Goal: Information Seeking & Learning: Learn about a topic

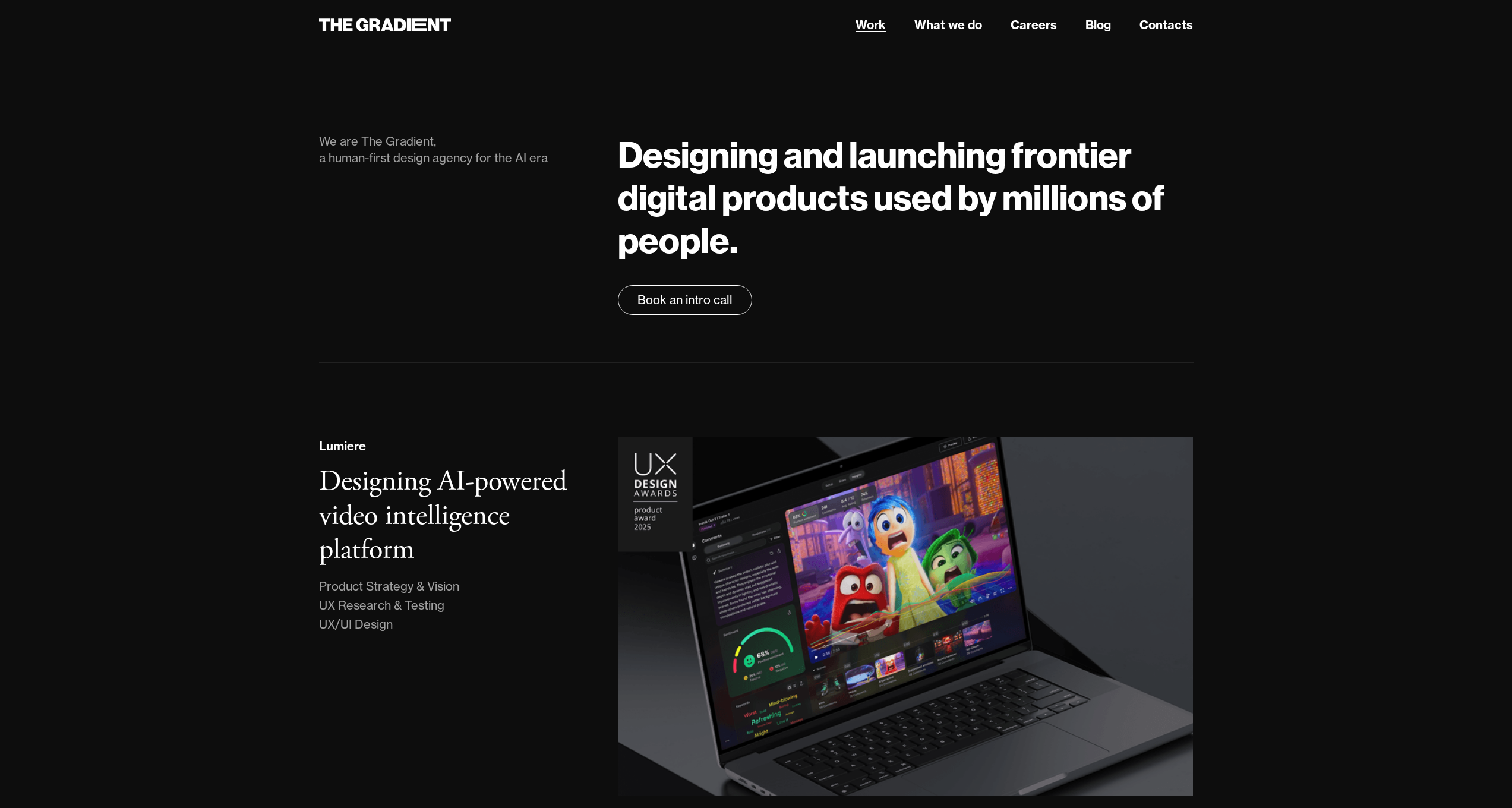
click at [868, 24] on link "Work" at bounding box center [870, 25] width 30 height 18
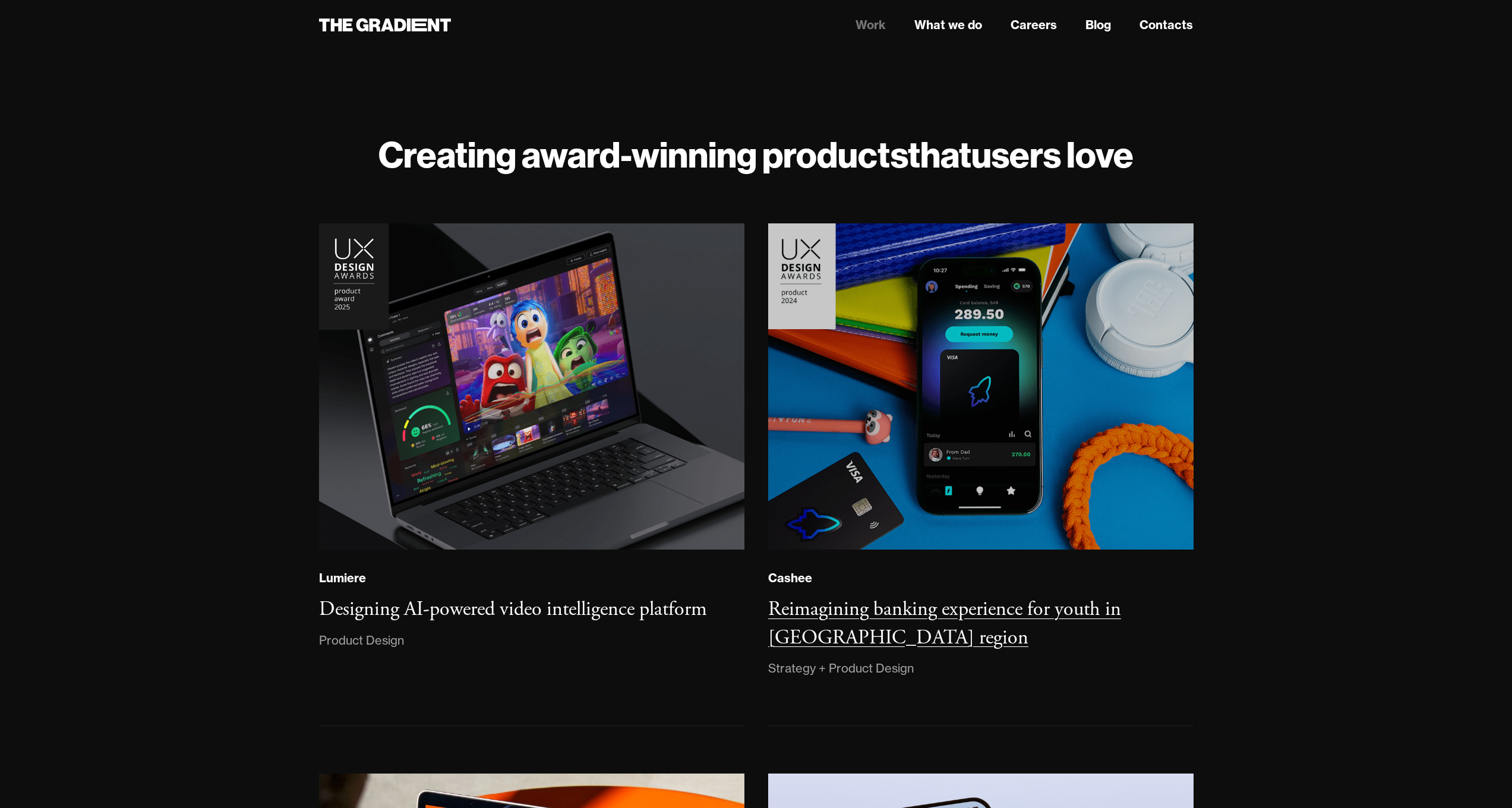
click at [1025, 366] on img at bounding box center [980, 387] width 430 height 330
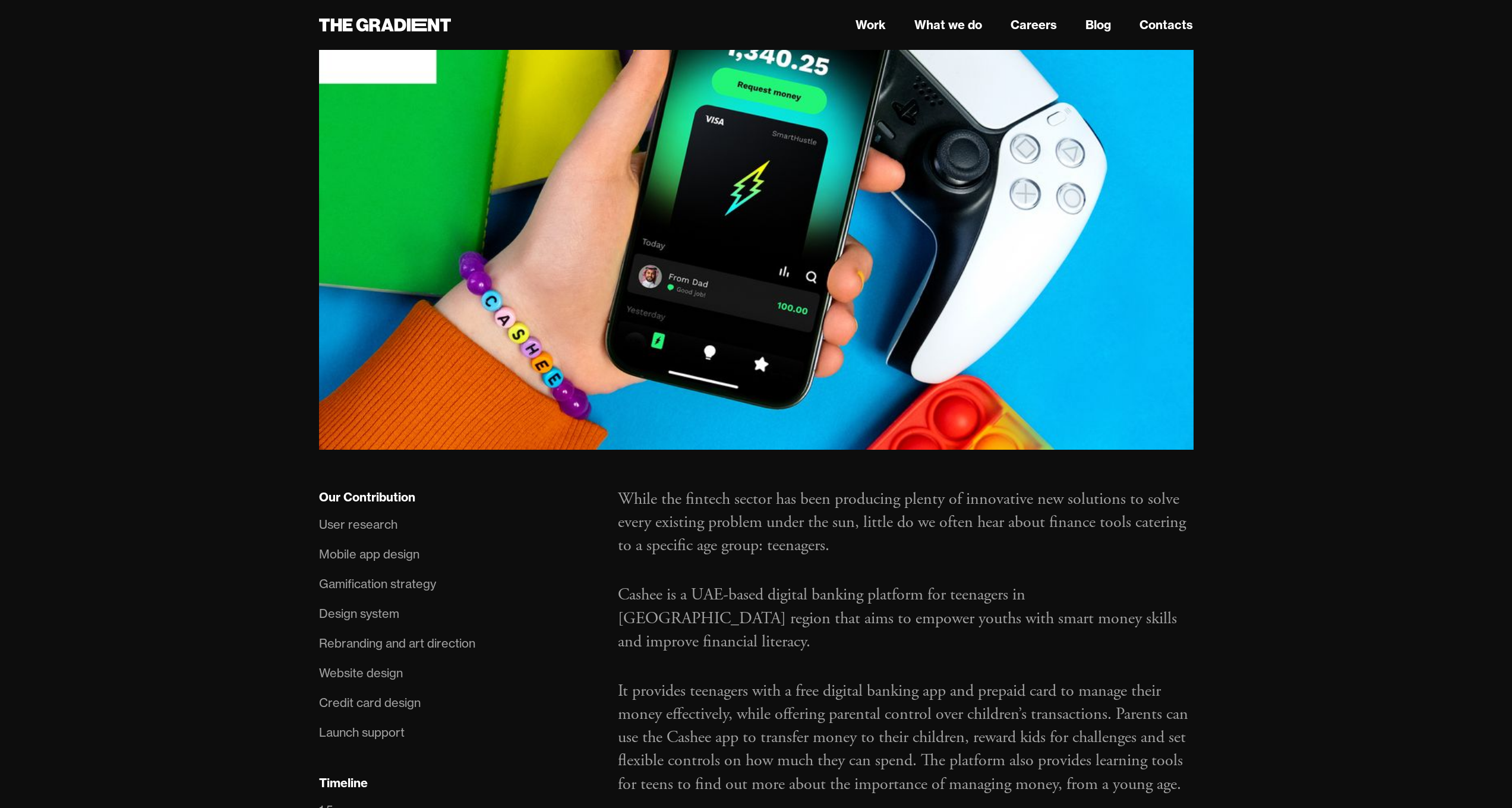
scroll to position [646, 0]
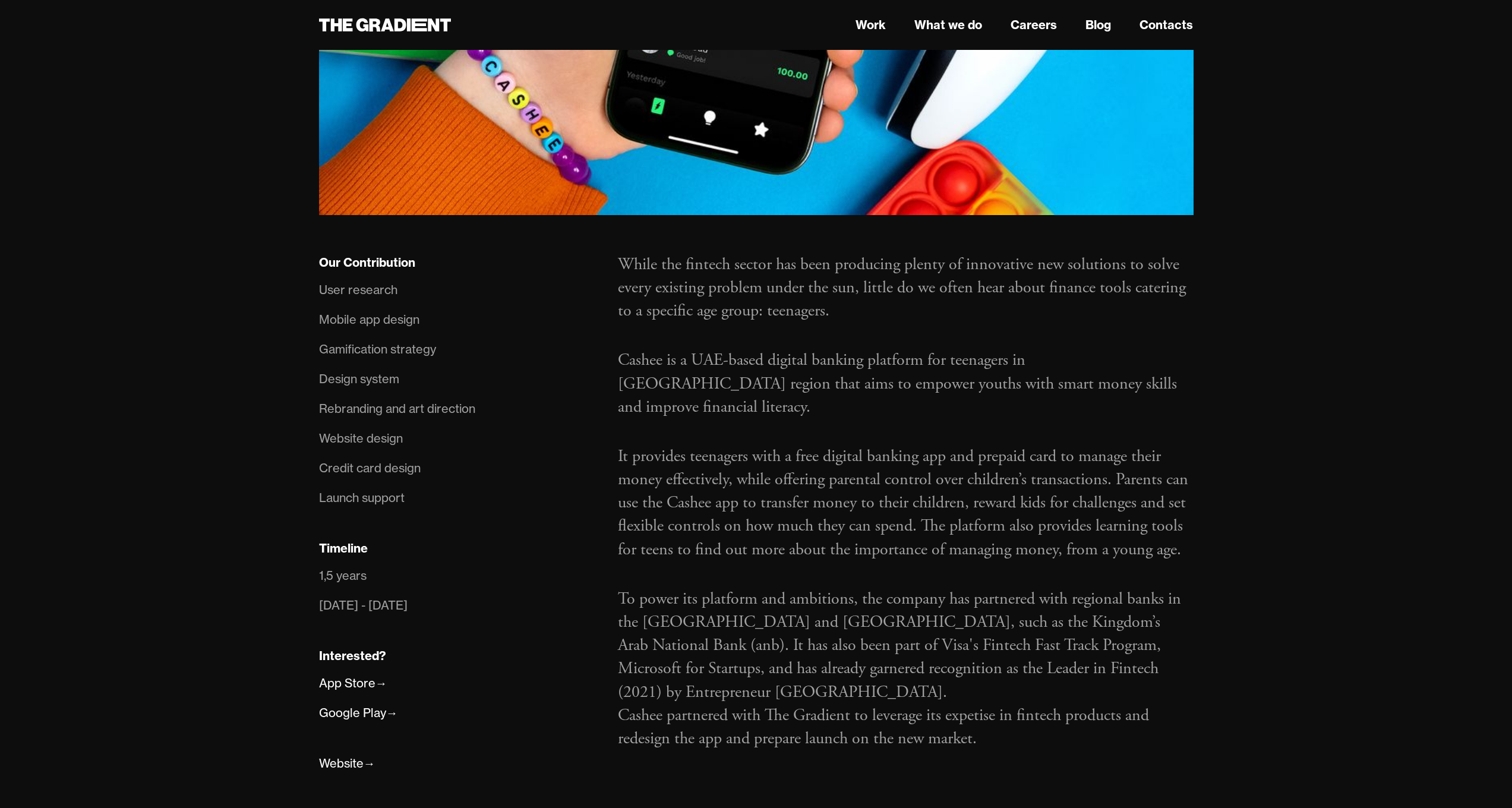
click at [374, 310] on div "Mobile app design" at bounding box center [369, 319] width 101 height 19
click at [375, 310] on div "Mobile app design" at bounding box center [369, 319] width 101 height 19
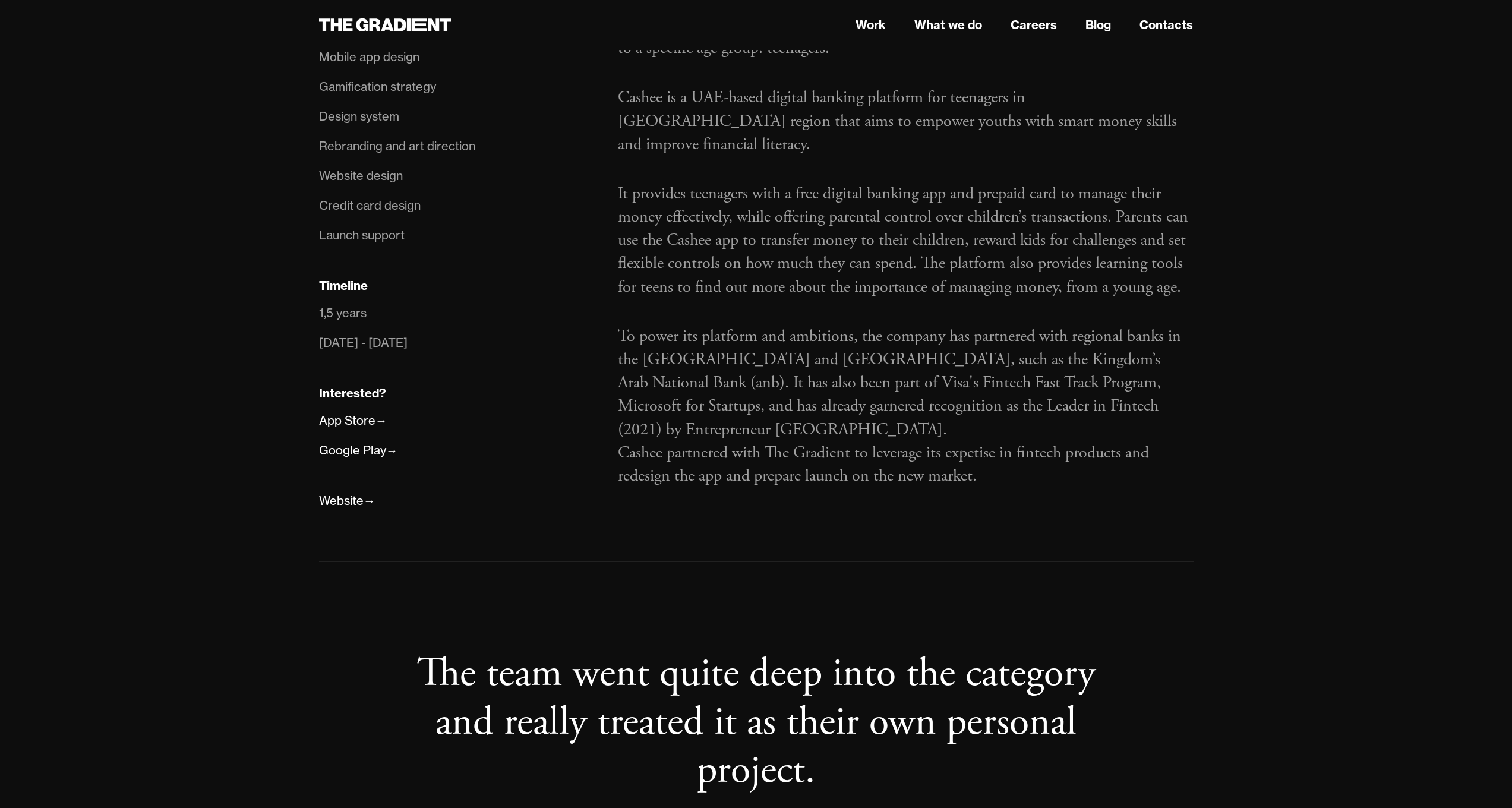
scroll to position [500, 0]
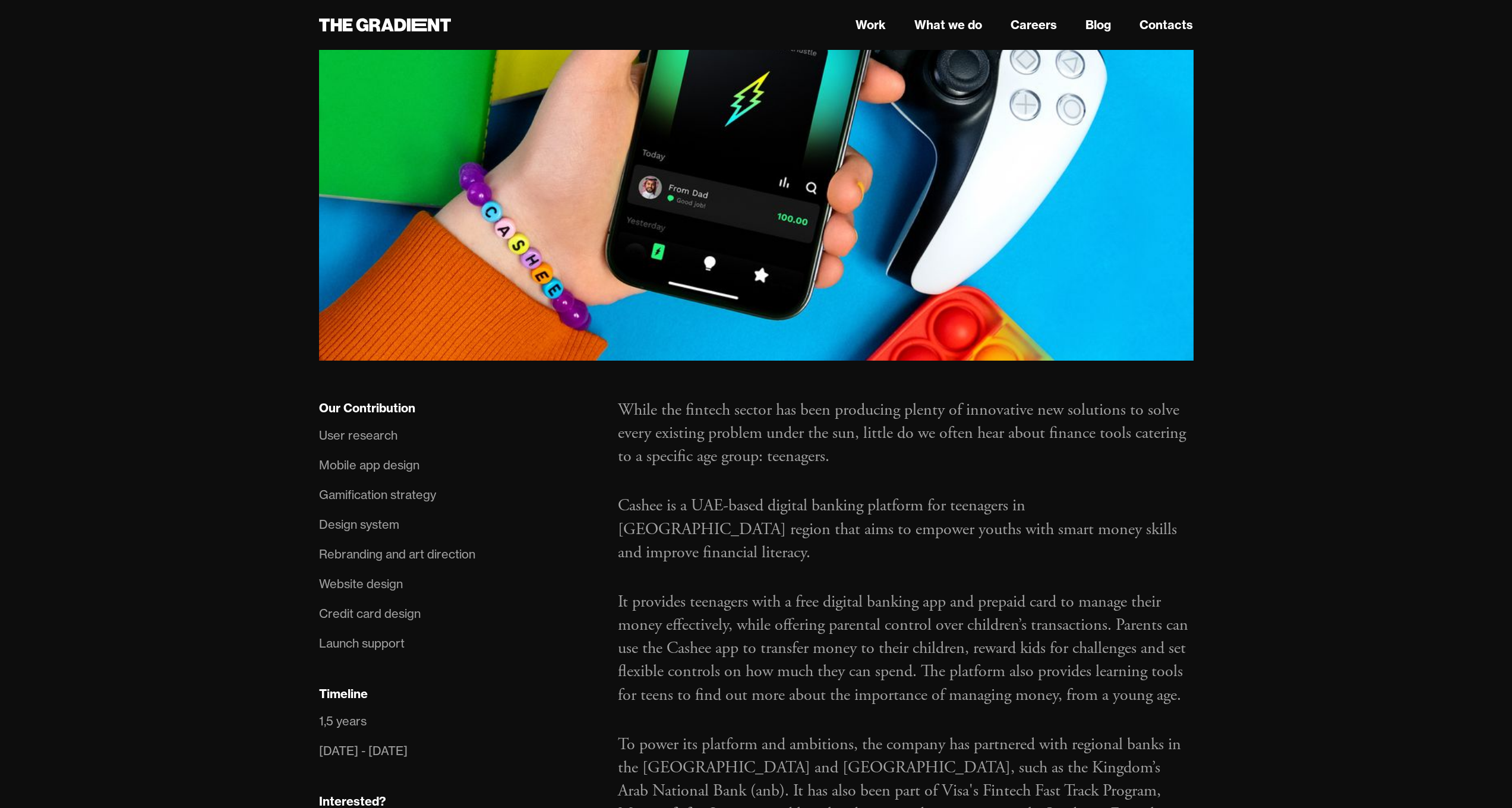
click at [341, 426] on div "User research" at bounding box center [358, 435] width 78 height 19
click at [345, 456] on div "Mobile app design" at bounding box center [369, 465] width 101 height 19
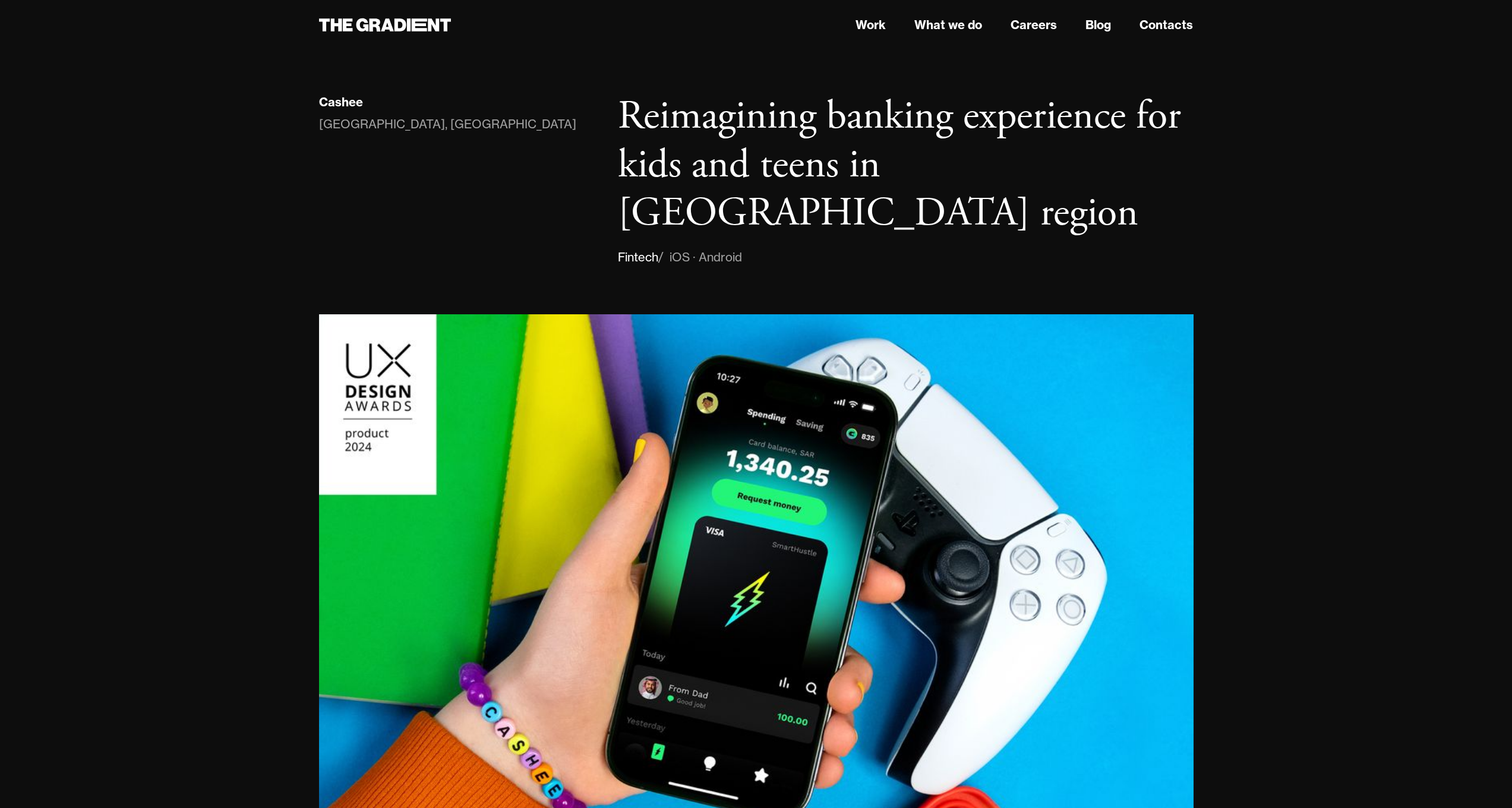
scroll to position [407, 0]
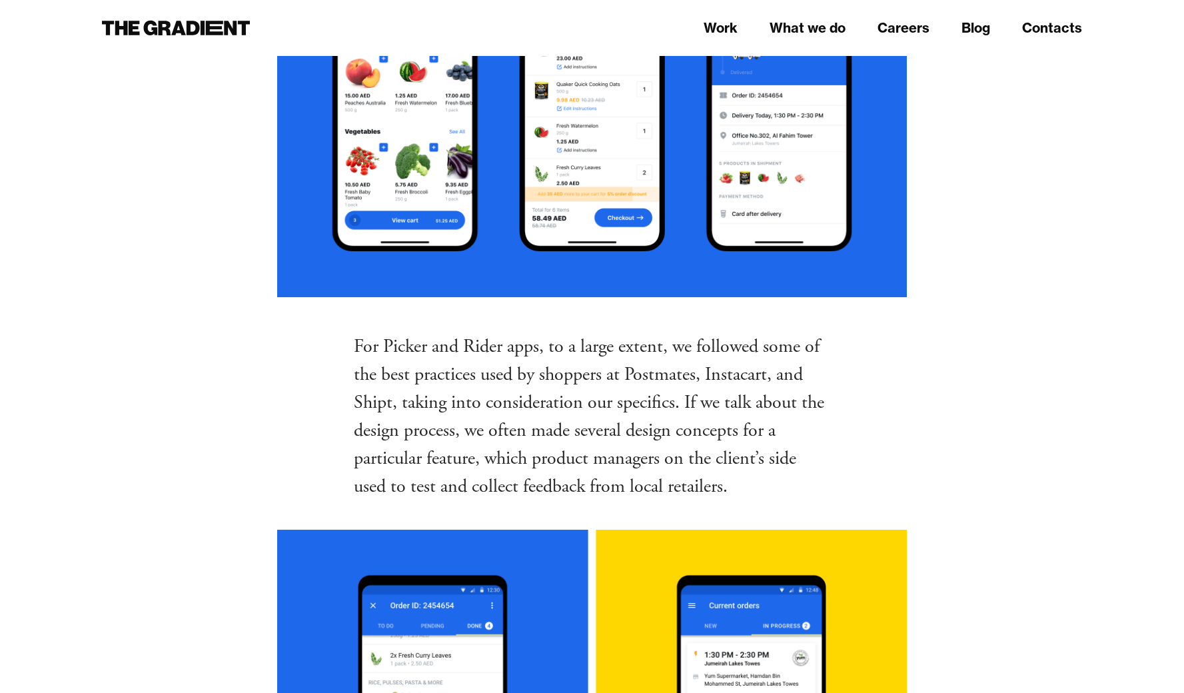
scroll to position [9716, 0]
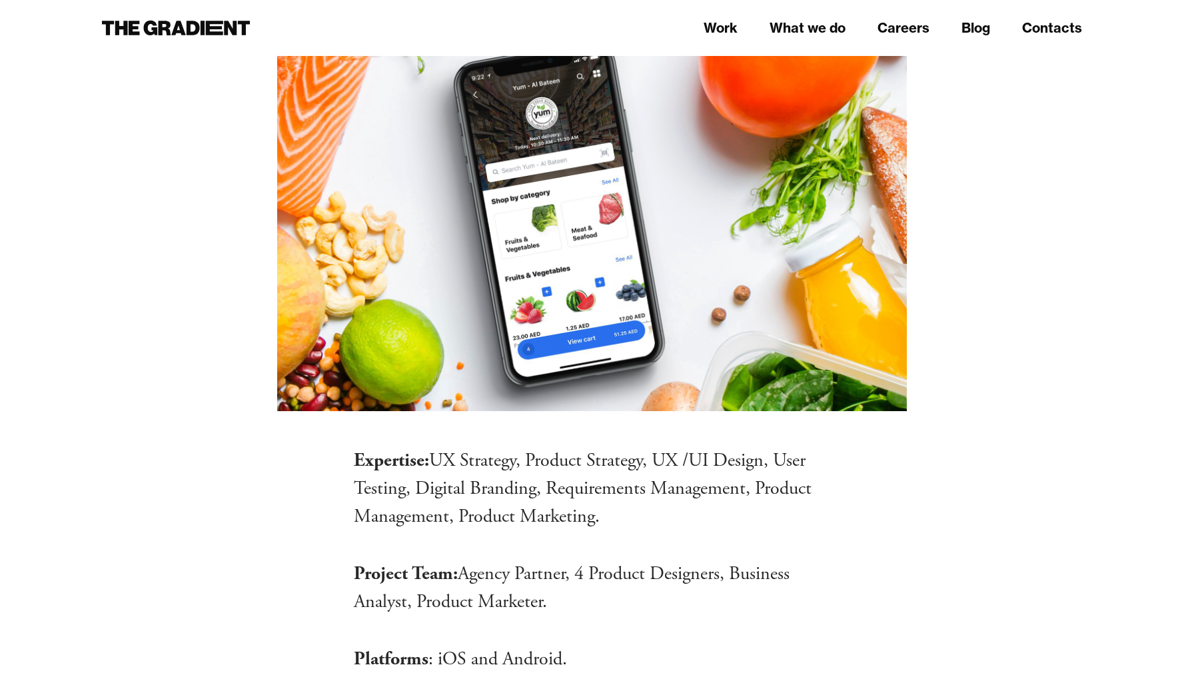
scroll to position [0, 0]
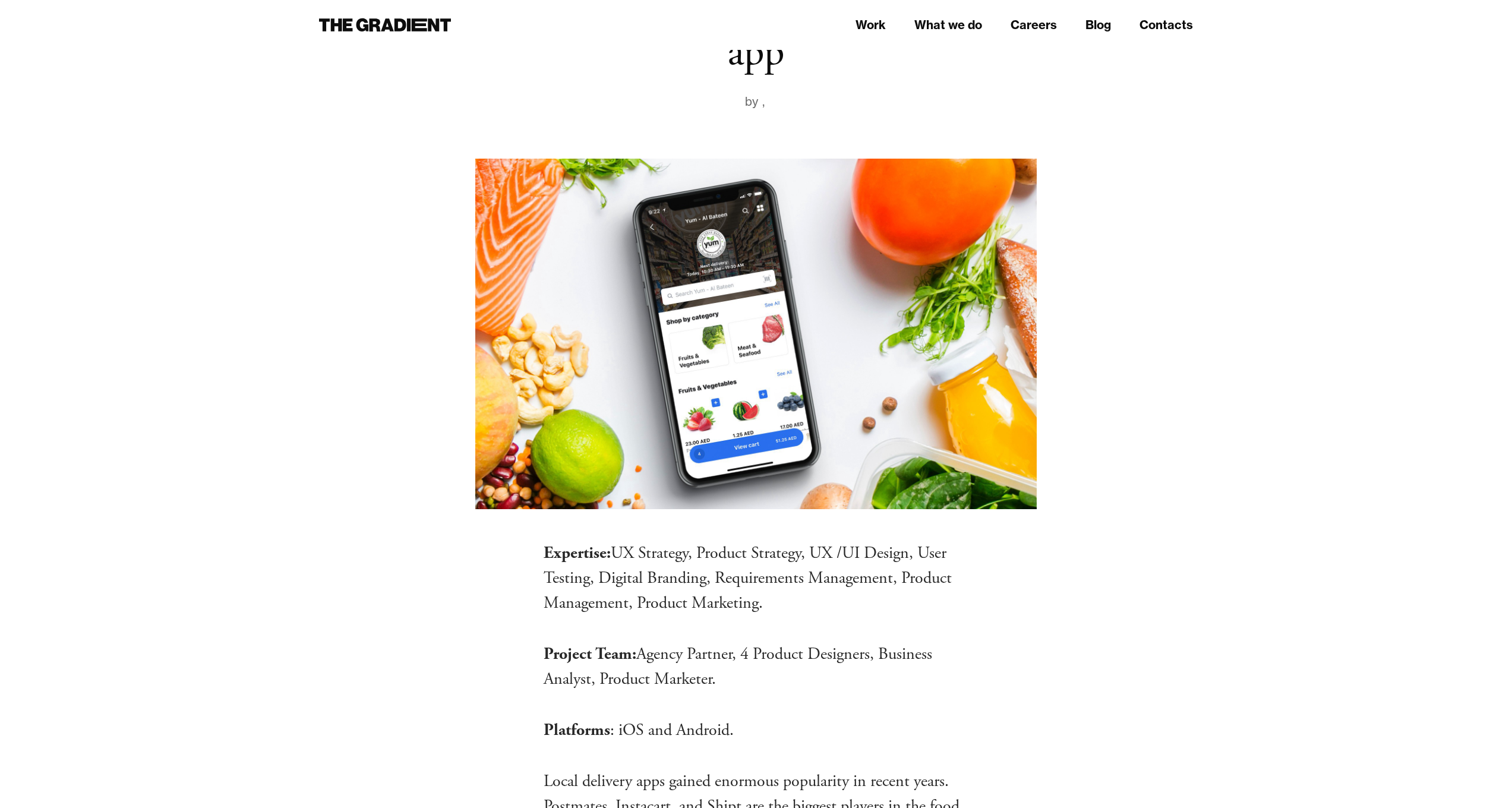
scroll to position [257, 0]
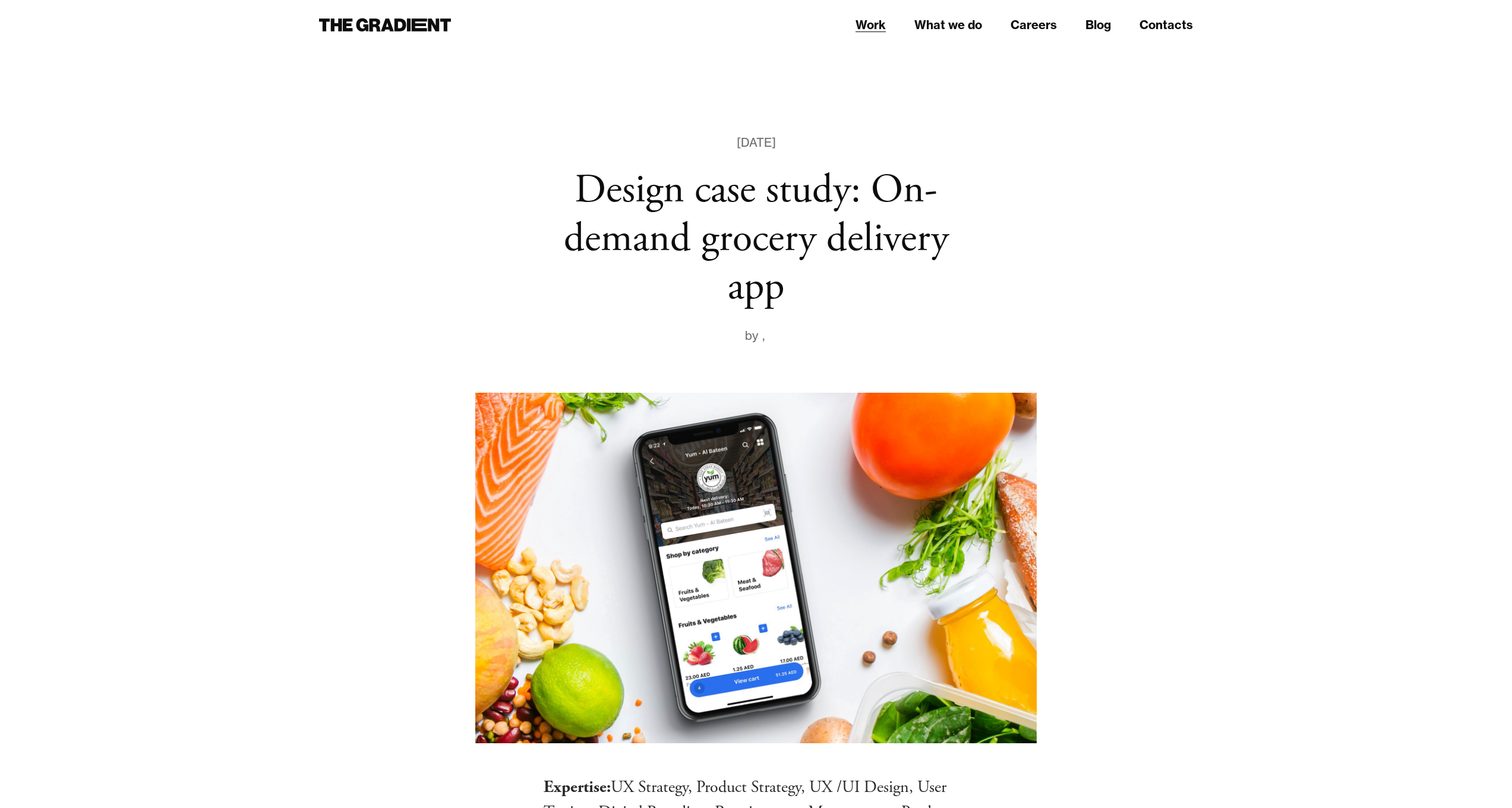
click at [883, 26] on link "Work" at bounding box center [870, 25] width 30 height 18
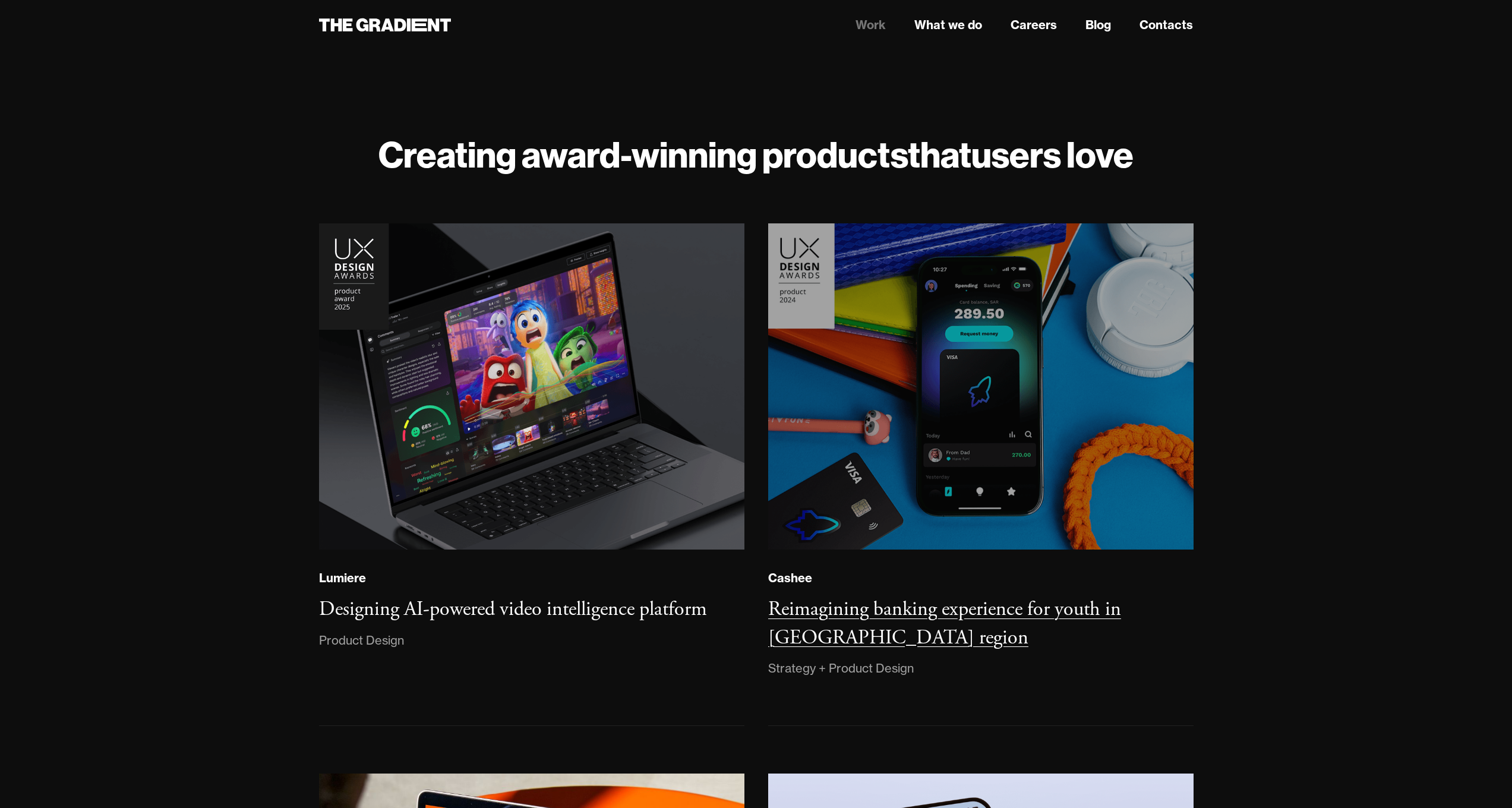
click at [1024, 317] on img at bounding box center [981, 386] width 433 height 332
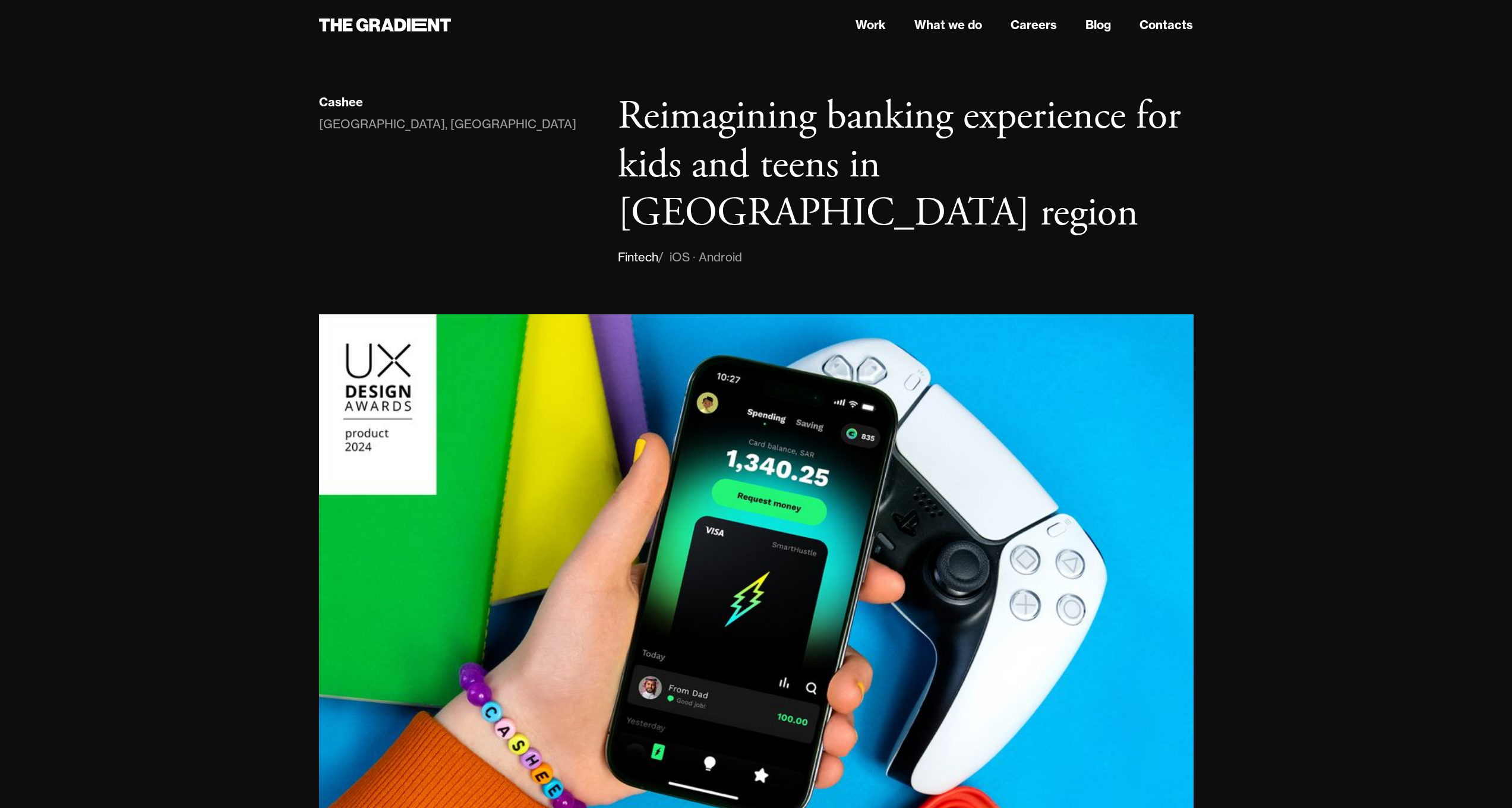
click at [910, 115] on h1 "Reimagining banking experience for kids and teens in MENA region" at bounding box center [905, 165] width 575 height 145
click at [910, 115] on h1 "Reimagining banking experience for kids and teens in [GEOGRAPHIC_DATA] region" at bounding box center [905, 165] width 575 height 145
click at [910, 115] on h1 "Reimagining banking experience for kids and teens in MENA region" at bounding box center [905, 165] width 575 height 145
click at [873, 31] on link "Work" at bounding box center [870, 25] width 30 height 18
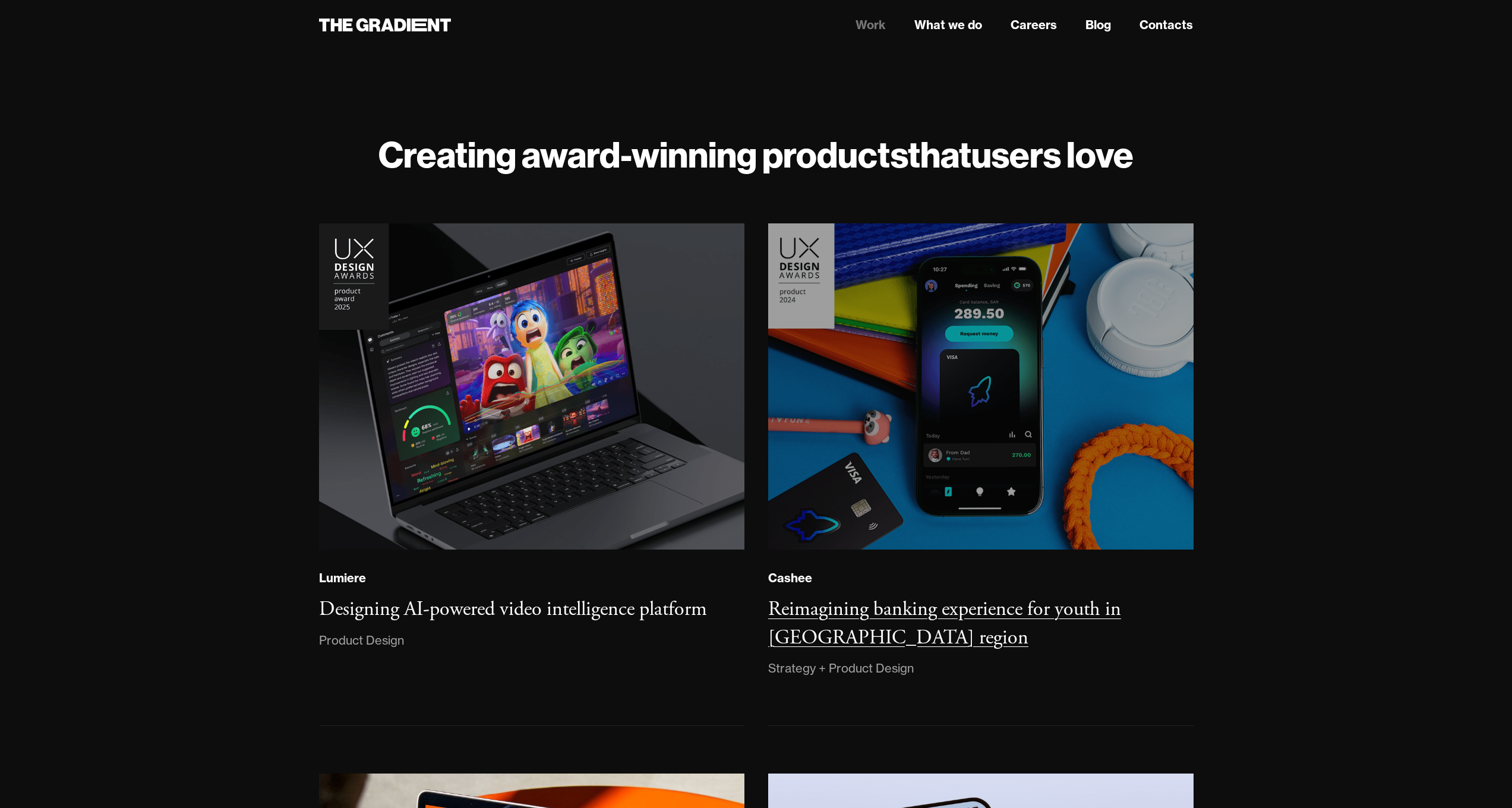
click at [1007, 310] on img at bounding box center [980, 386] width 433 height 333
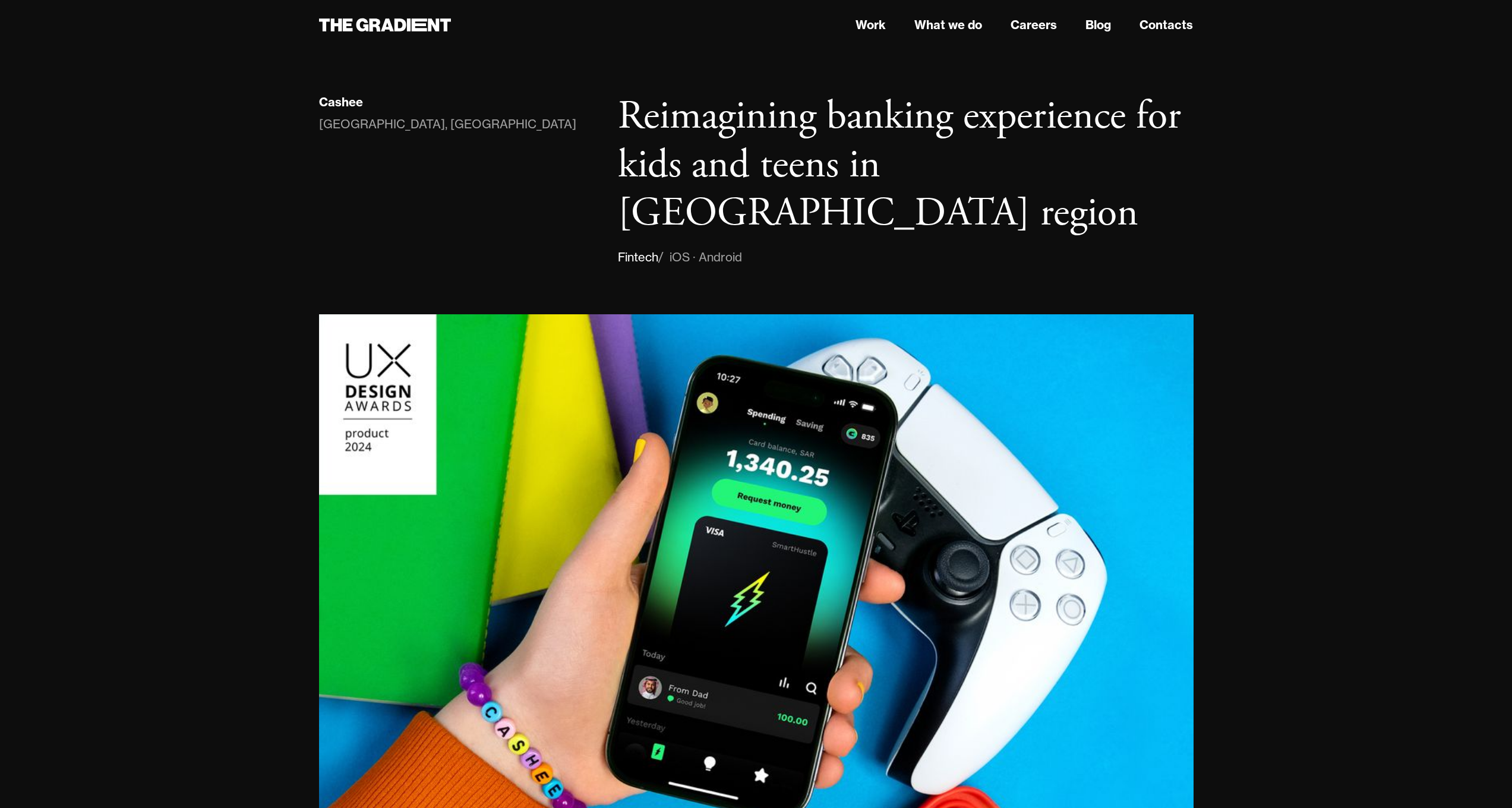
click at [850, 21] on nav "Work What we do Careers Blog Contacts" at bounding box center [905, 25] width 575 height 21
click at [866, 25] on link "Work" at bounding box center [870, 25] width 30 height 18
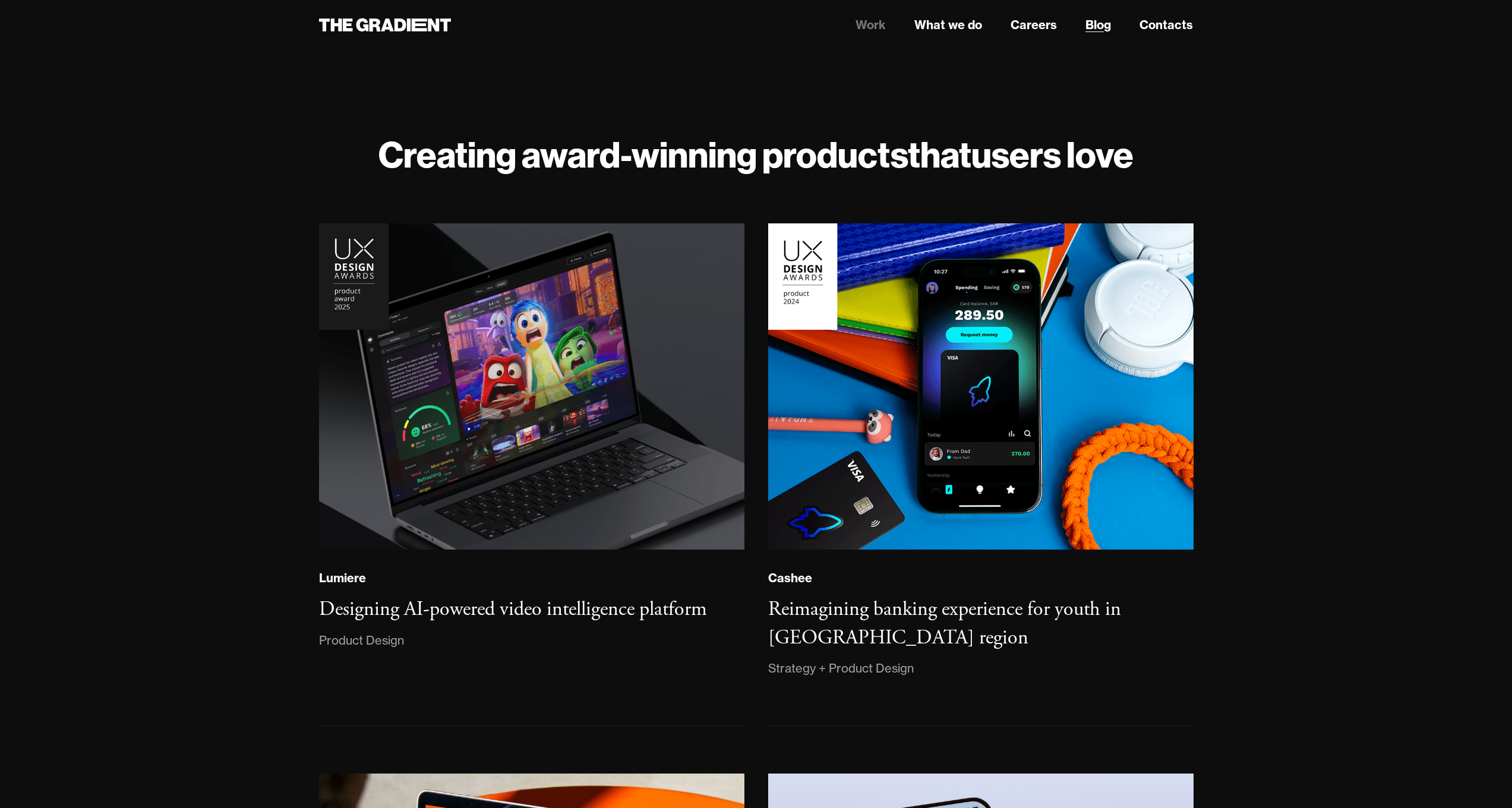
click at [1099, 26] on link "Blog" at bounding box center [1097, 25] width 26 height 18
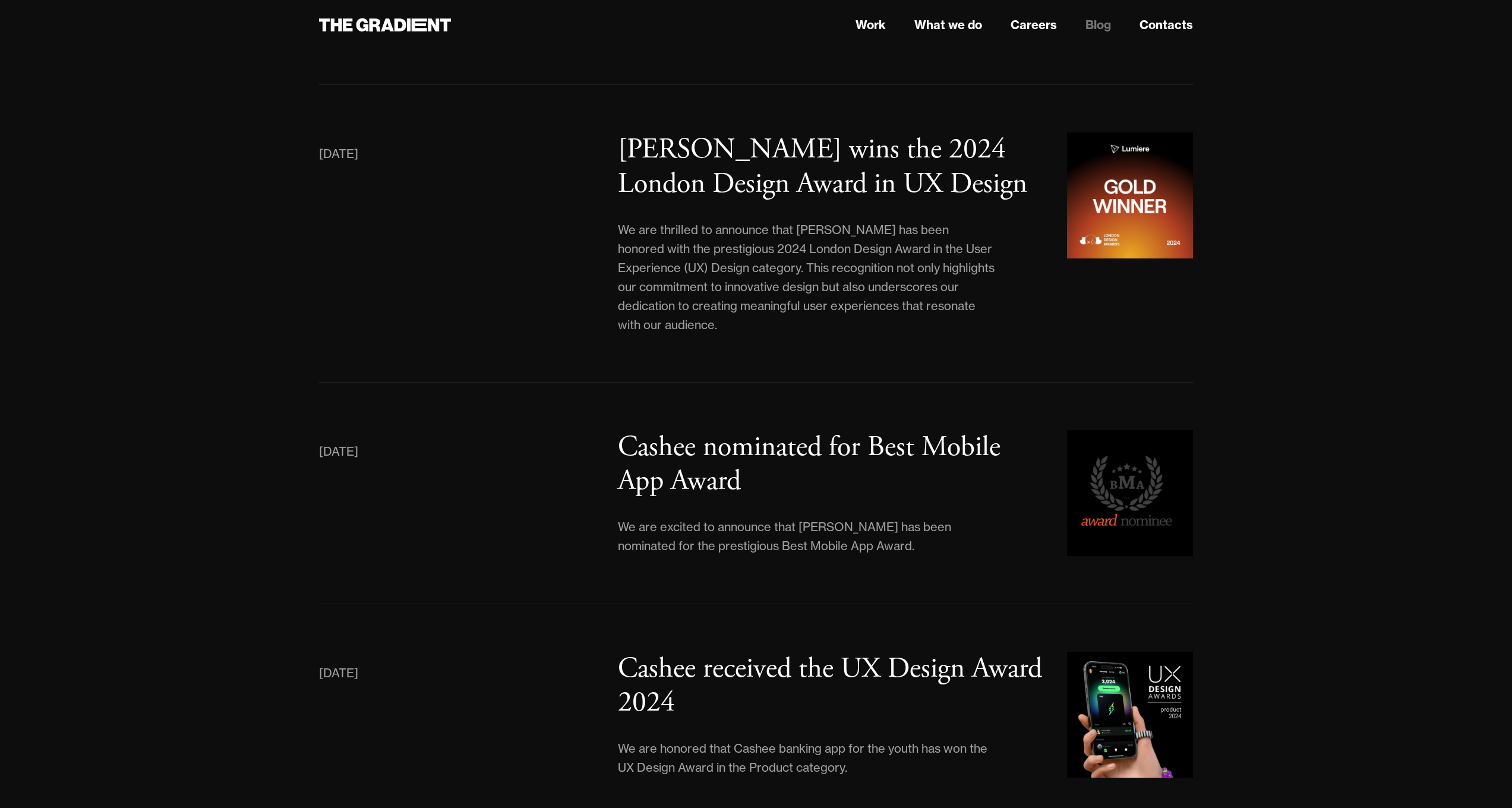
scroll to position [770, 0]
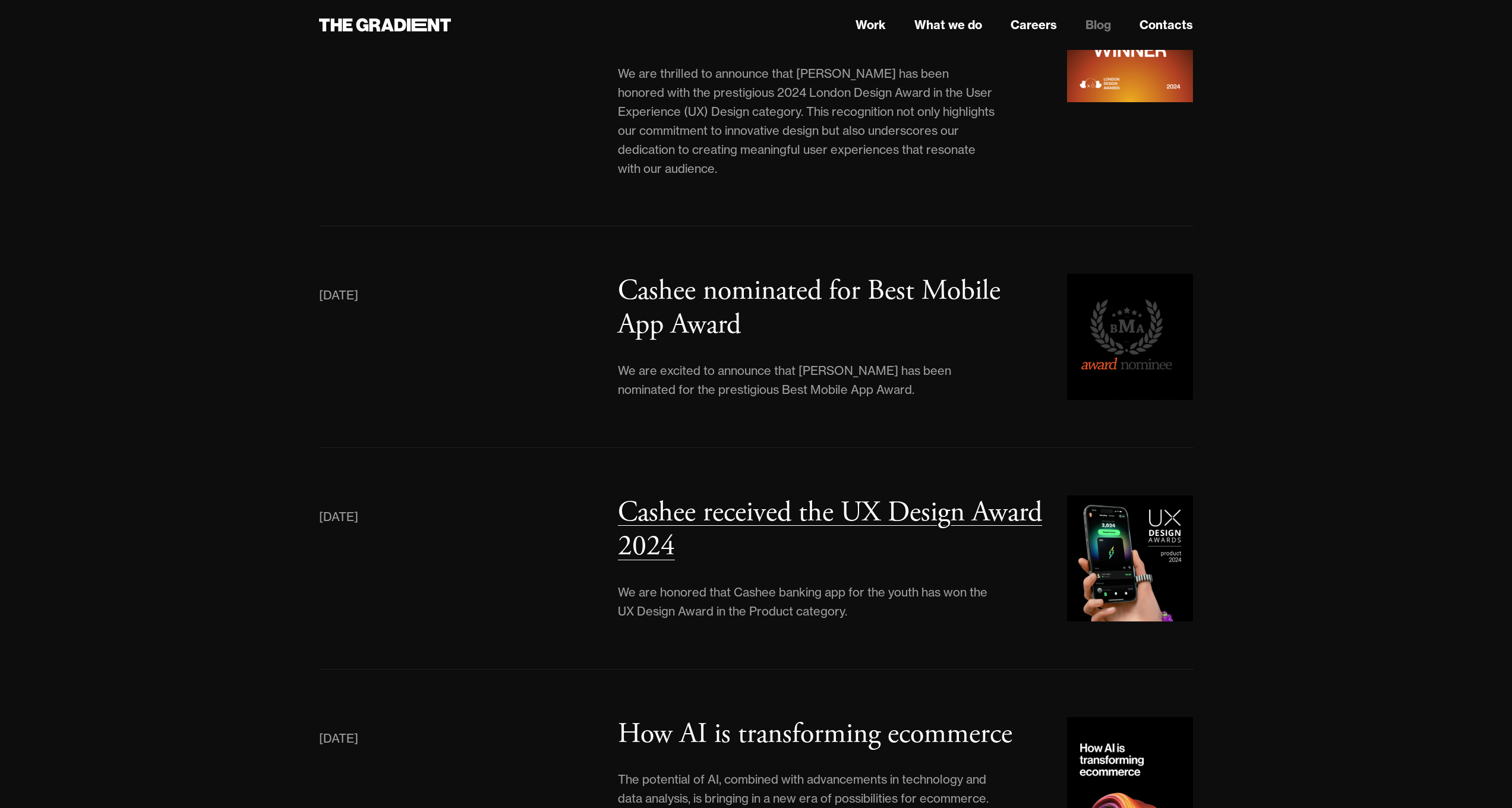
click at [996, 494] on h3 "Cashee received the UX Design Award 2024" at bounding box center [830, 529] width 424 height 70
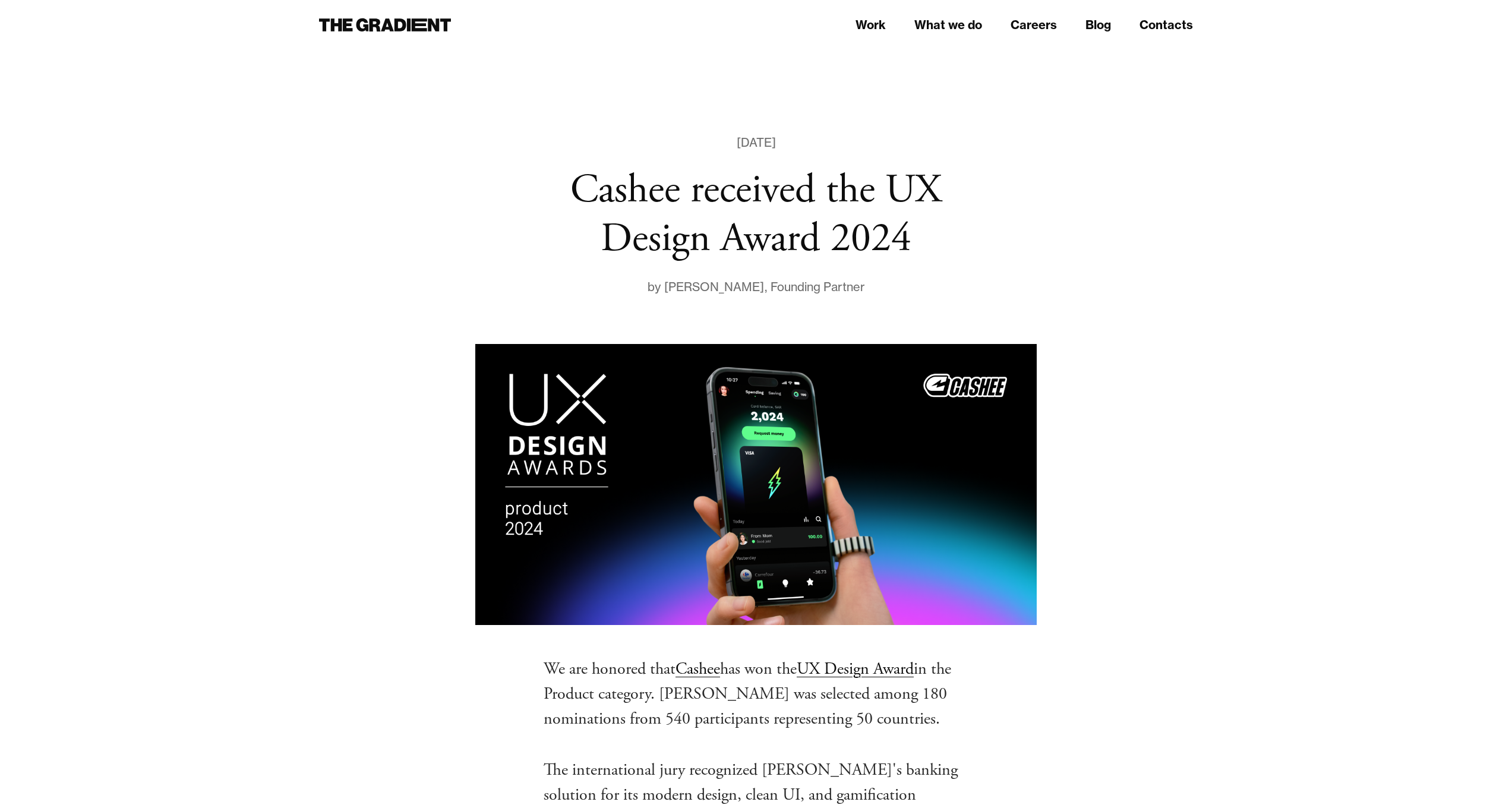
click at [1117, 19] on nav "Work What we do Careers Blog Contacts" at bounding box center [905, 25] width 575 height 21
click at [1094, 19] on link "Blog" at bounding box center [1097, 25] width 26 height 18
